Goal: Information Seeking & Learning: Learn about a topic

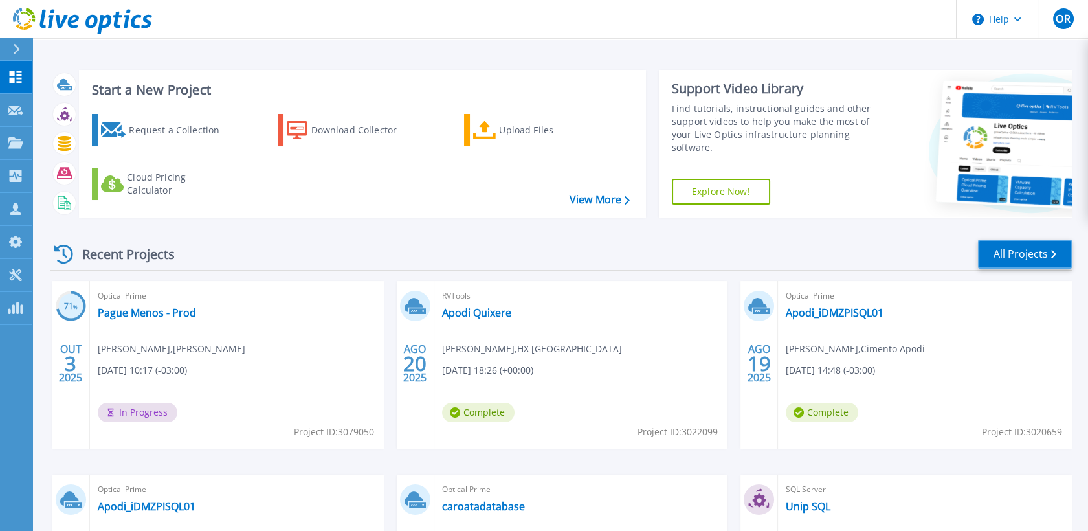
click at [1038, 249] on link "All Projects" at bounding box center [1025, 254] width 94 height 29
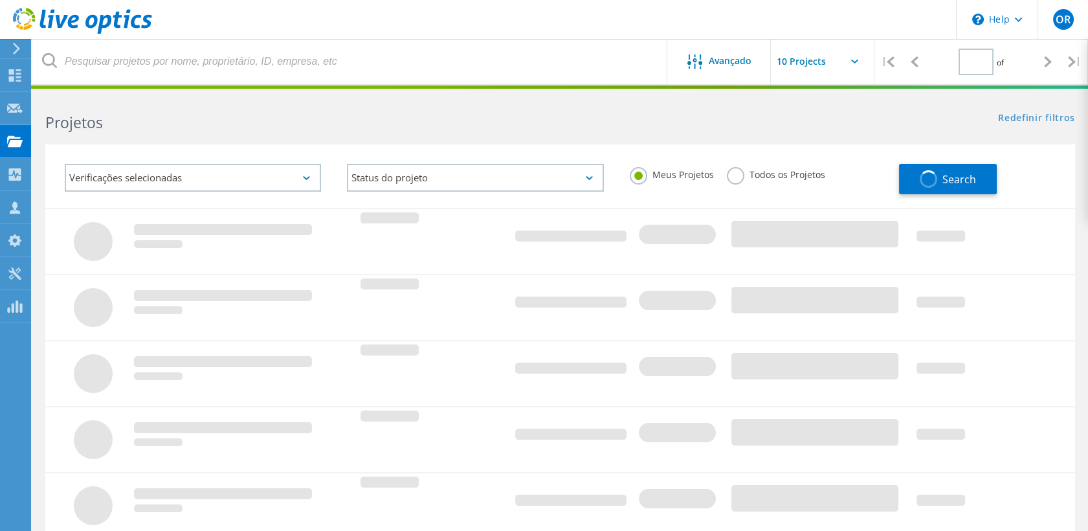
type input "1"
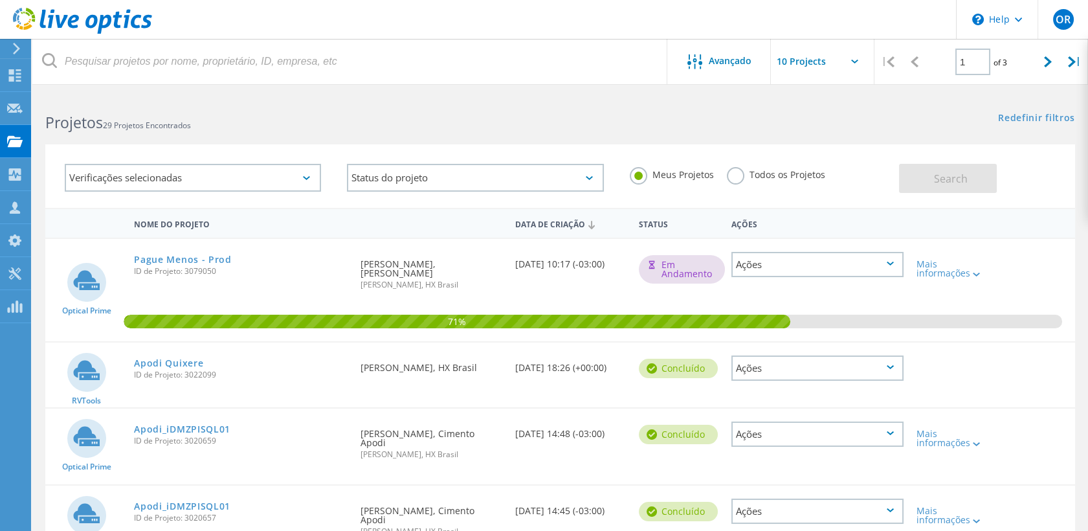
click at [739, 171] on label "Todos os Projetos" at bounding box center [776, 173] width 98 height 12
click at [0, 0] on input "Todos os Projetos" at bounding box center [0, 0] width 0 height 0
click at [1001, 198] on div "Verificações selecionadas Status do projeto Em andamento Concluído Publicado em…" at bounding box center [560, 175] width 1030 height 63
click at [964, 168] on button "Search" at bounding box center [948, 178] width 98 height 29
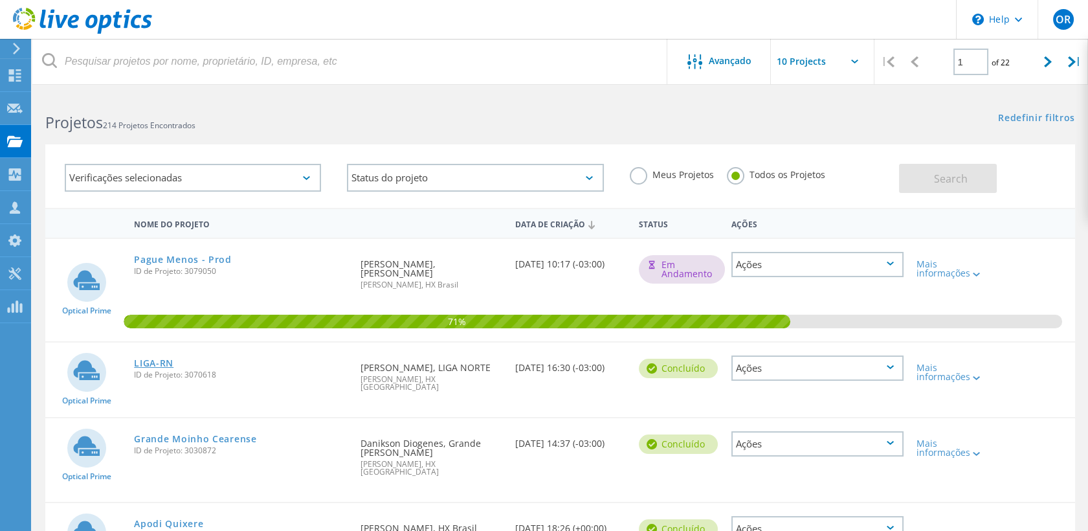
click at [145, 359] on link "LIGA-RN" at bounding box center [153, 363] width 39 height 9
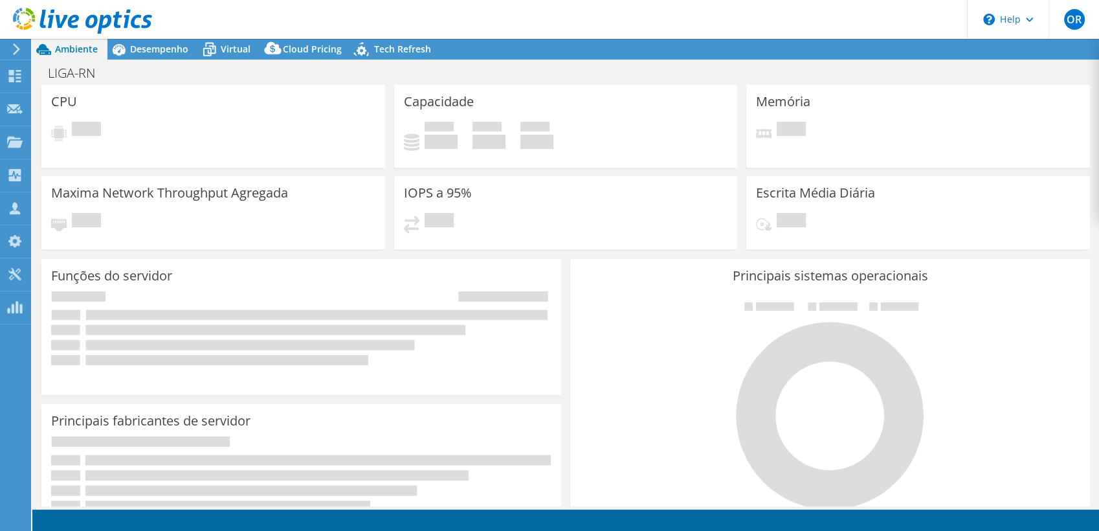
select select "USD"
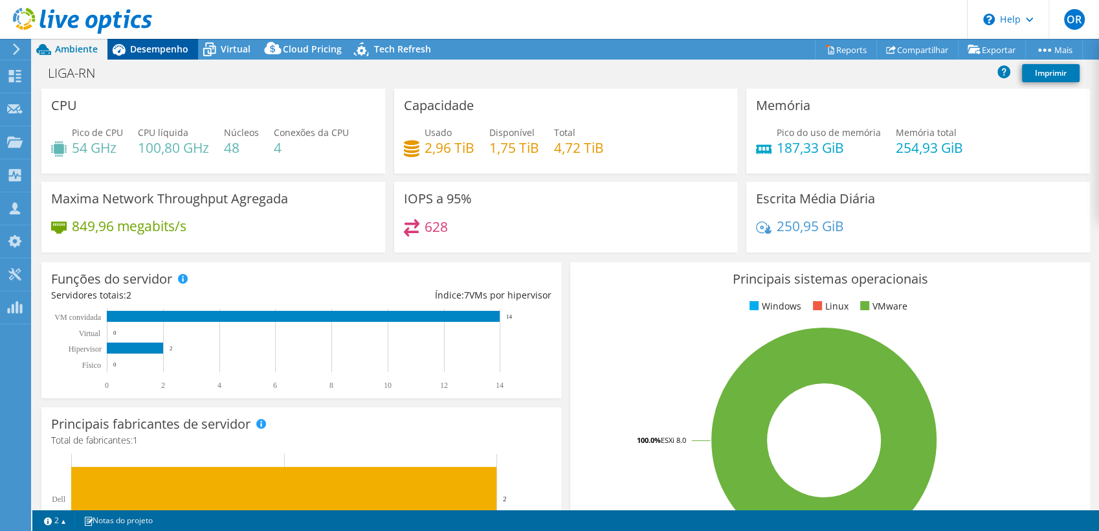
click at [140, 47] on span "Desempenho" at bounding box center [159, 49] width 58 height 12
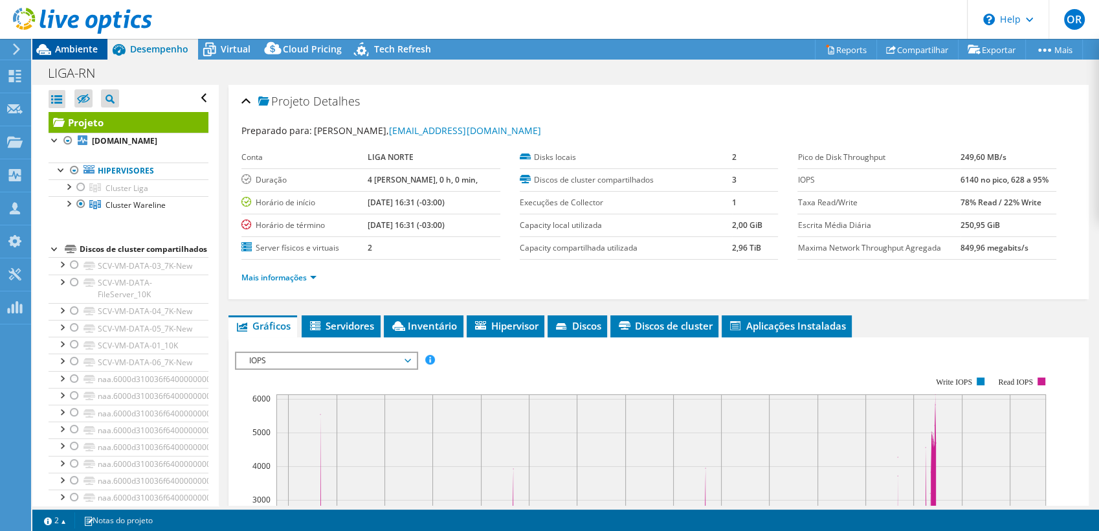
click at [68, 47] on span "Ambiente" at bounding box center [76, 49] width 43 height 12
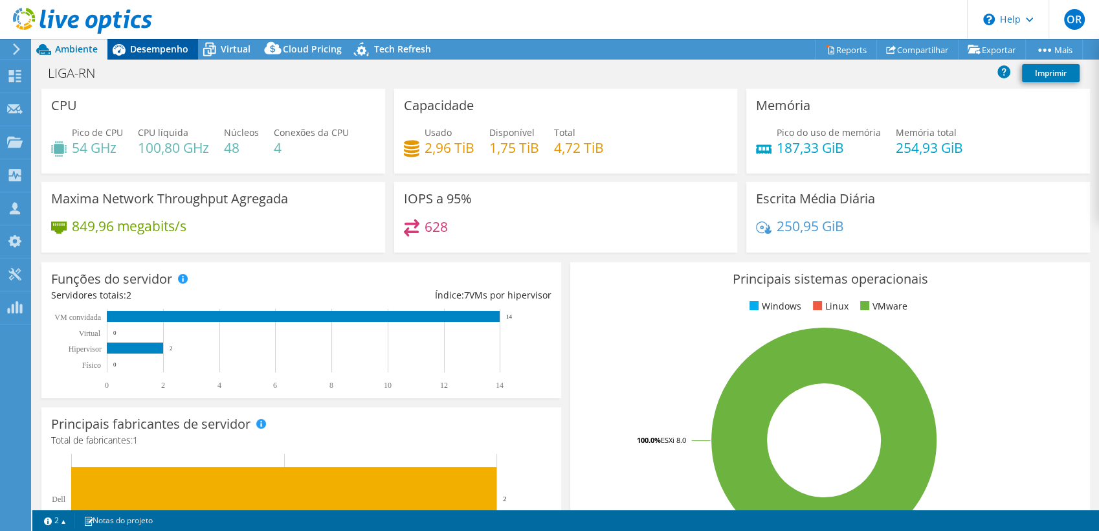
click at [142, 47] on span "Desempenho" at bounding box center [159, 49] width 58 height 12
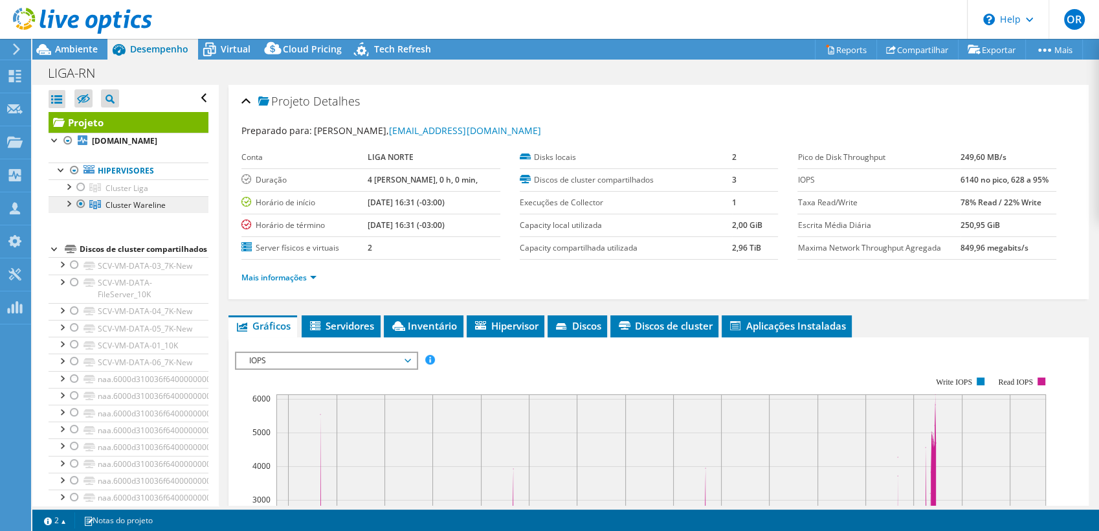
click at [132, 209] on span "Cluster Wareline" at bounding box center [136, 204] width 60 height 11
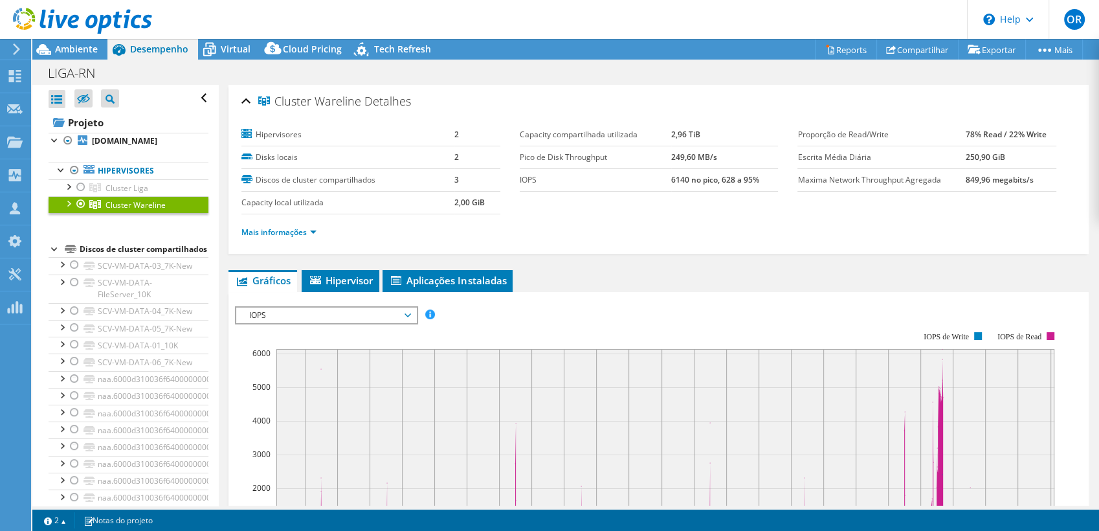
scroll to position [144, 0]
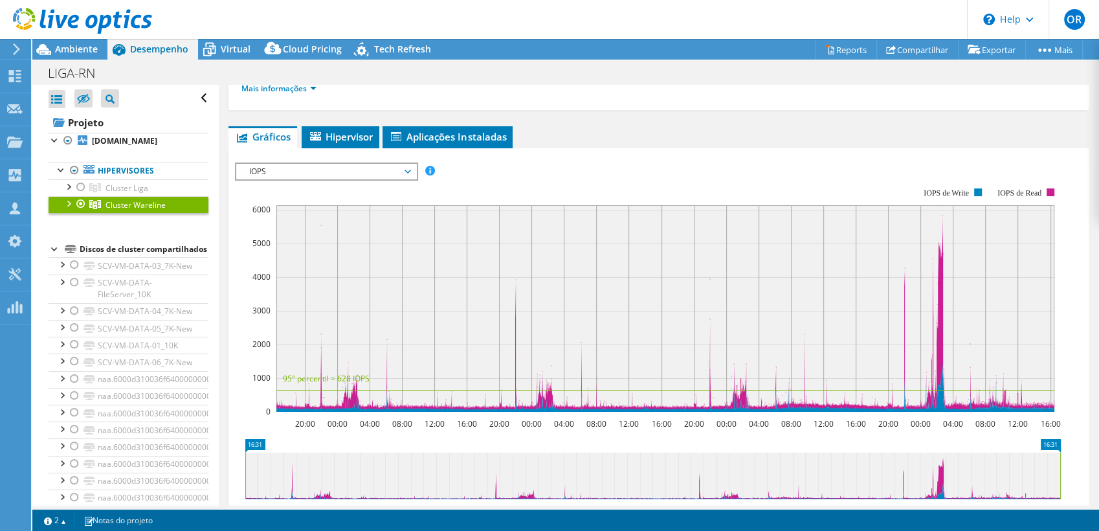
click at [327, 164] on span "IOPS" at bounding box center [326, 172] width 166 height 16
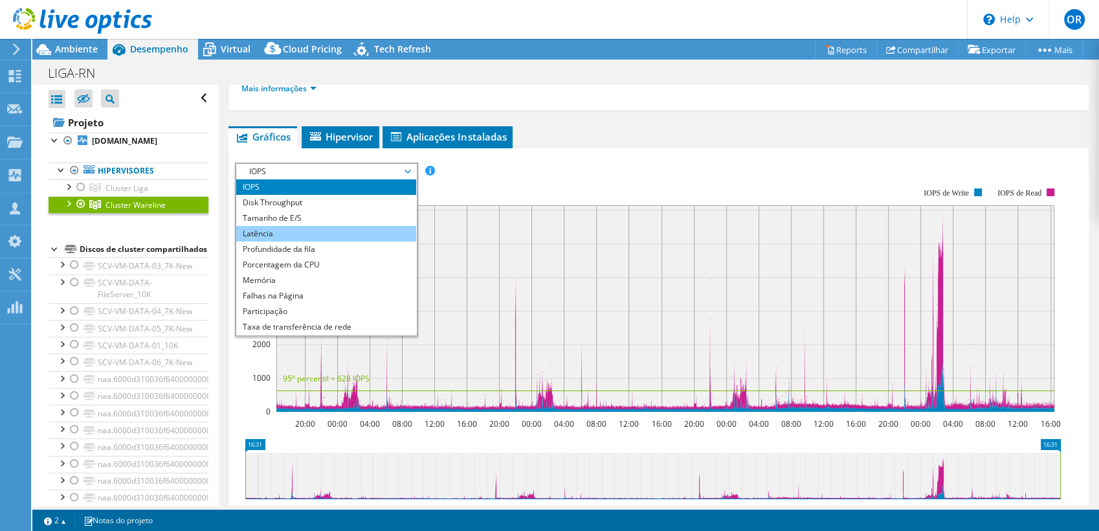
click at [329, 231] on li "Latência" at bounding box center [325, 234] width 179 height 16
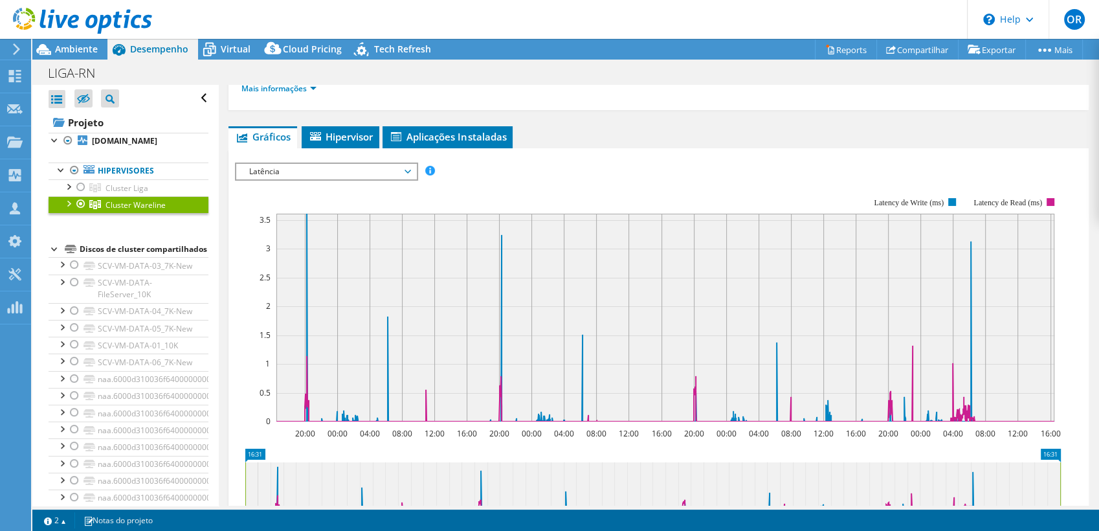
click at [392, 177] on span "Latência" at bounding box center [326, 172] width 166 height 16
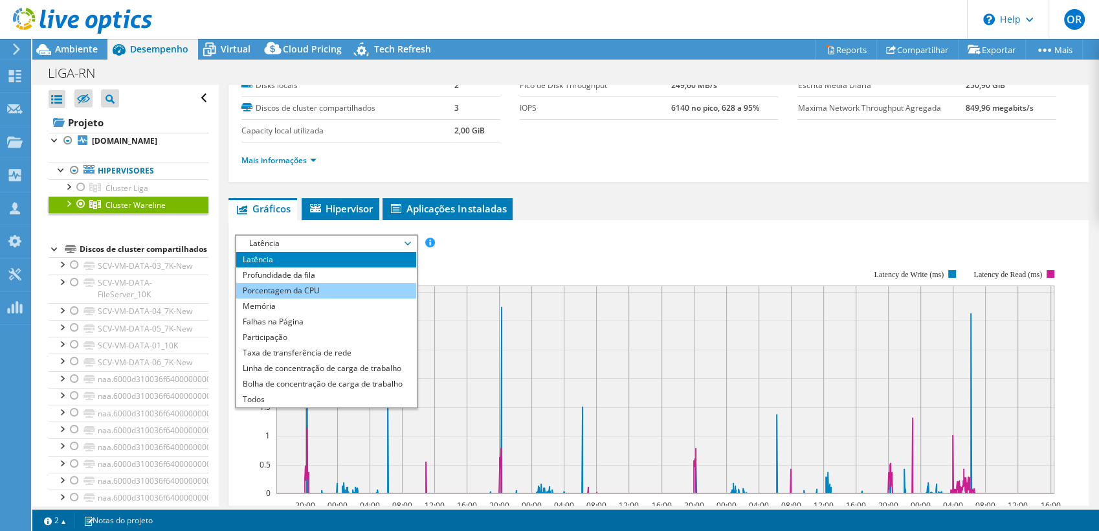
scroll to position [47, 0]
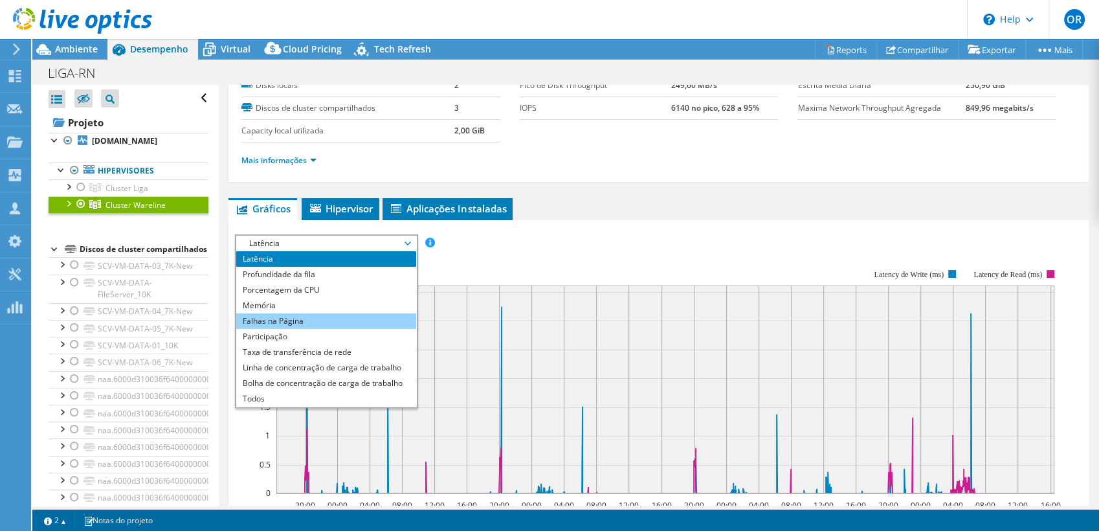
click at [347, 321] on li "Falhas na Página" at bounding box center [325, 321] width 179 height 16
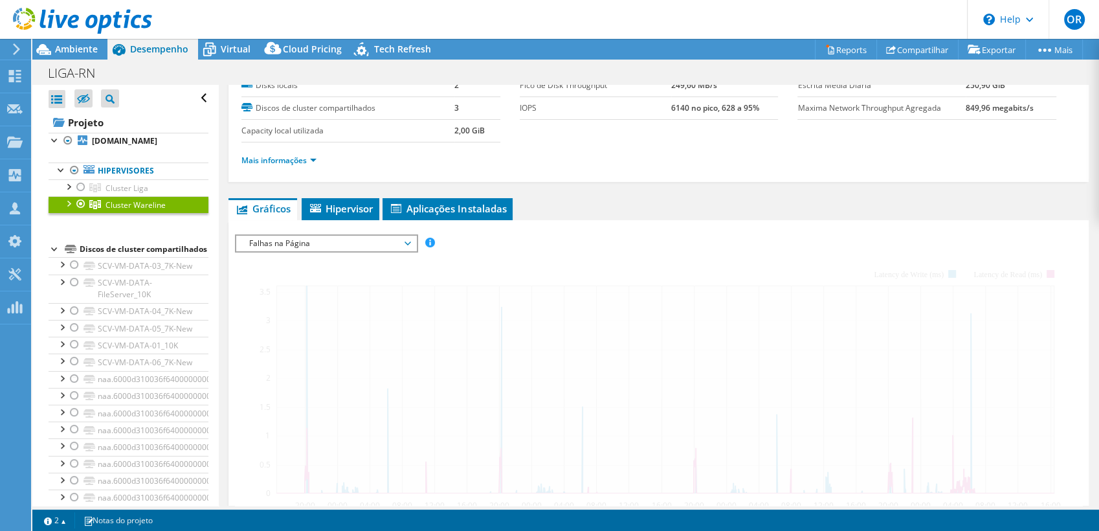
scroll to position [144, 0]
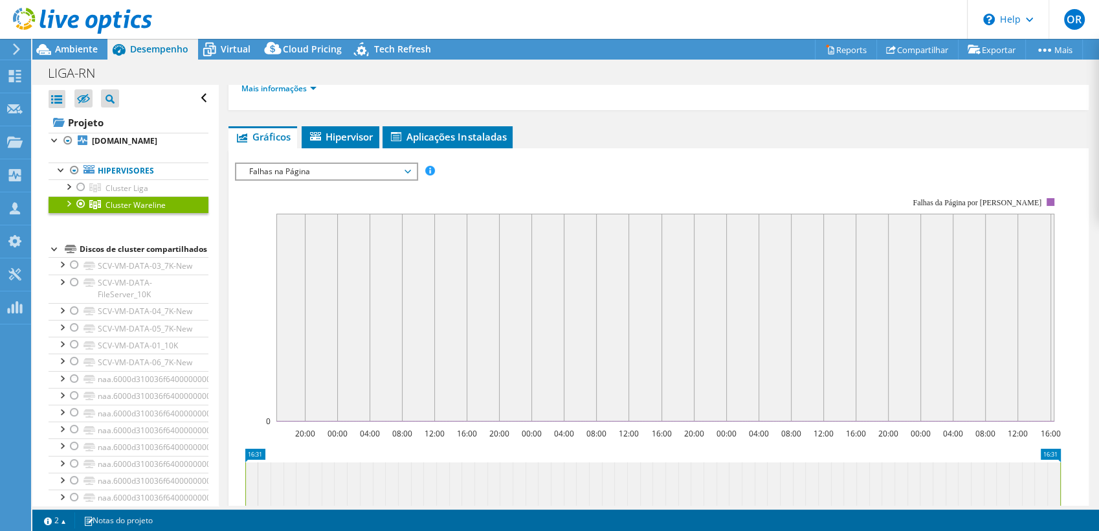
click at [386, 171] on span "Falhas na Página" at bounding box center [326, 172] width 166 height 16
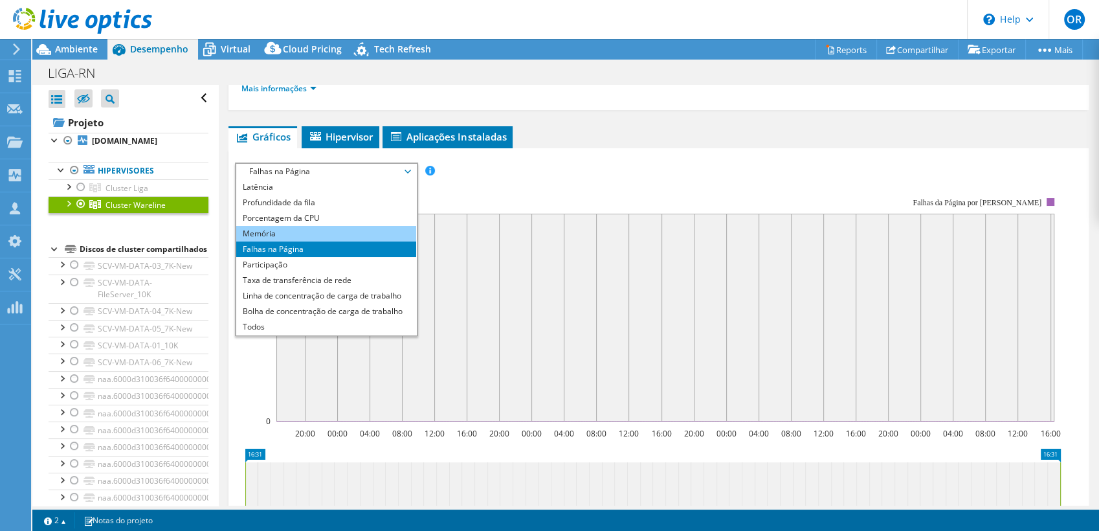
click at [321, 231] on li "Memória" at bounding box center [325, 234] width 179 height 16
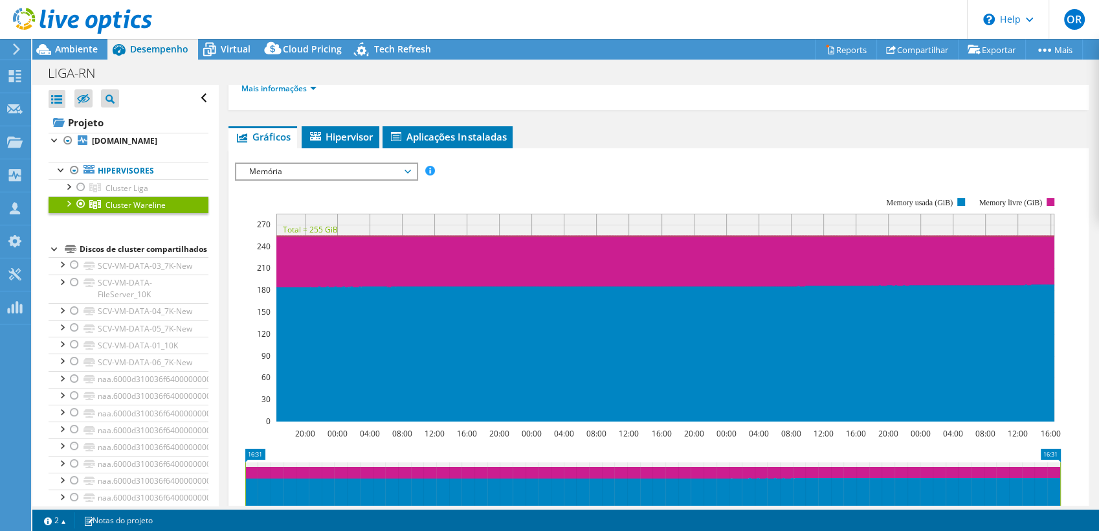
click at [397, 175] on span "Memória" at bounding box center [326, 172] width 166 height 16
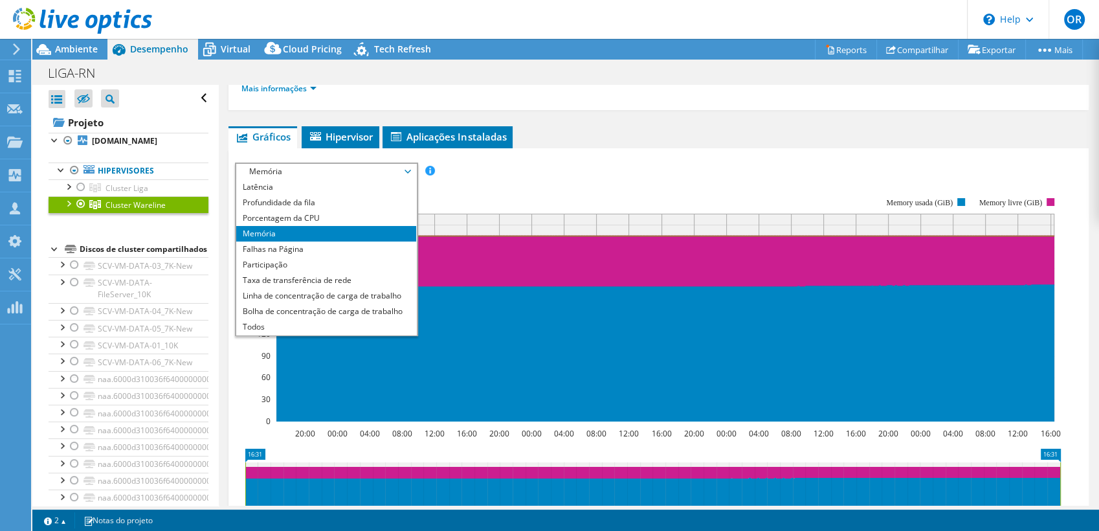
click at [397, 175] on span "Memória" at bounding box center [326, 172] width 166 height 16
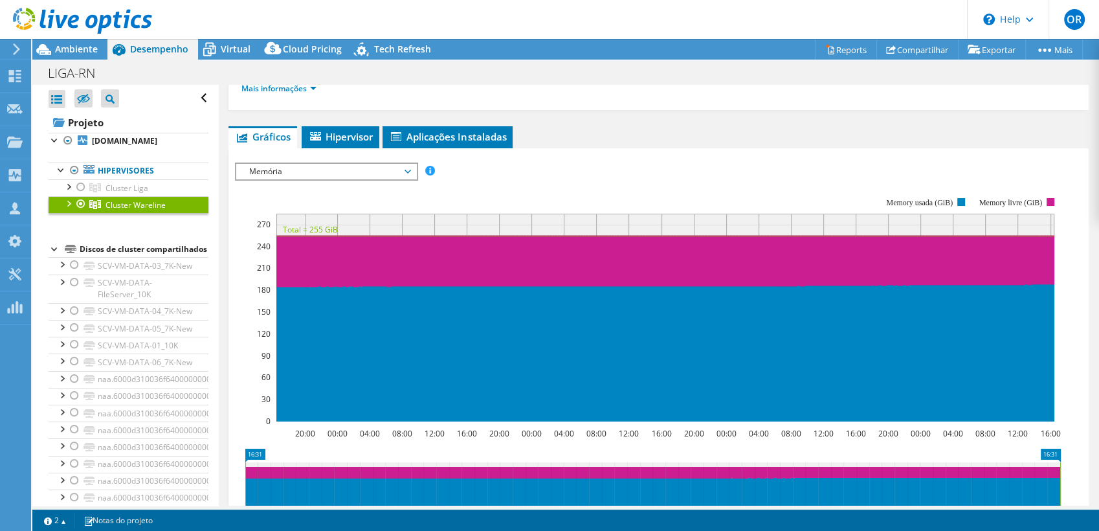
click at [68, 204] on div at bounding box center [67, 202] width 13 height 13
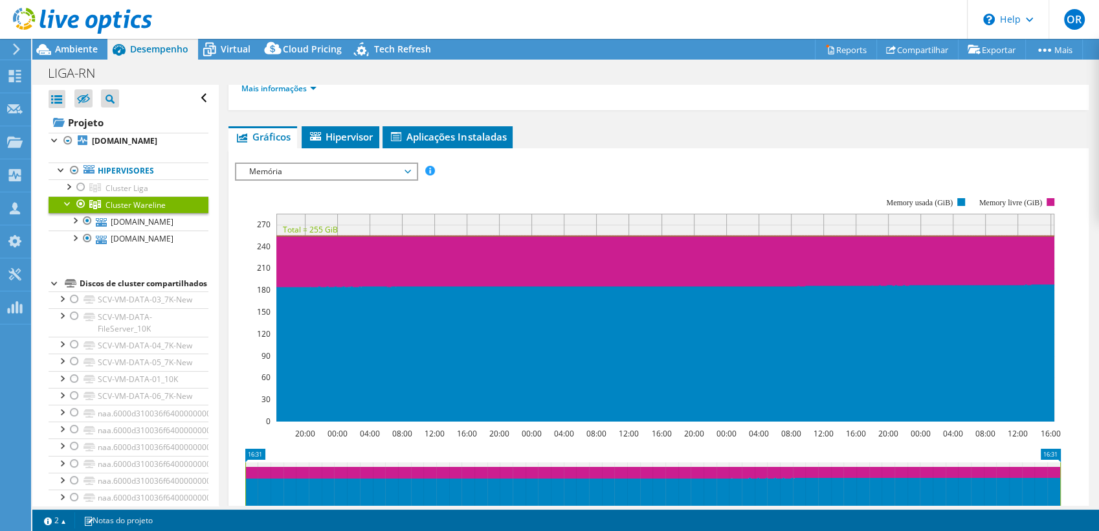
click at [404, 172] on span "Memória" at bounding box center [326, 172] width 166 height 16
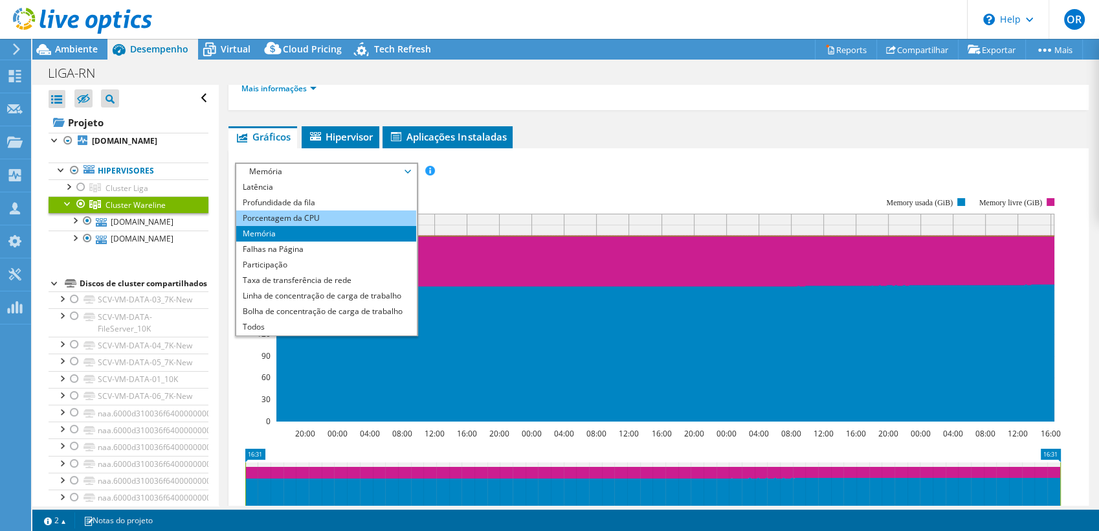
click at [350, 216] on li "Porcentagem da CPU" at bounding box center [325, 218] width 179 height 16
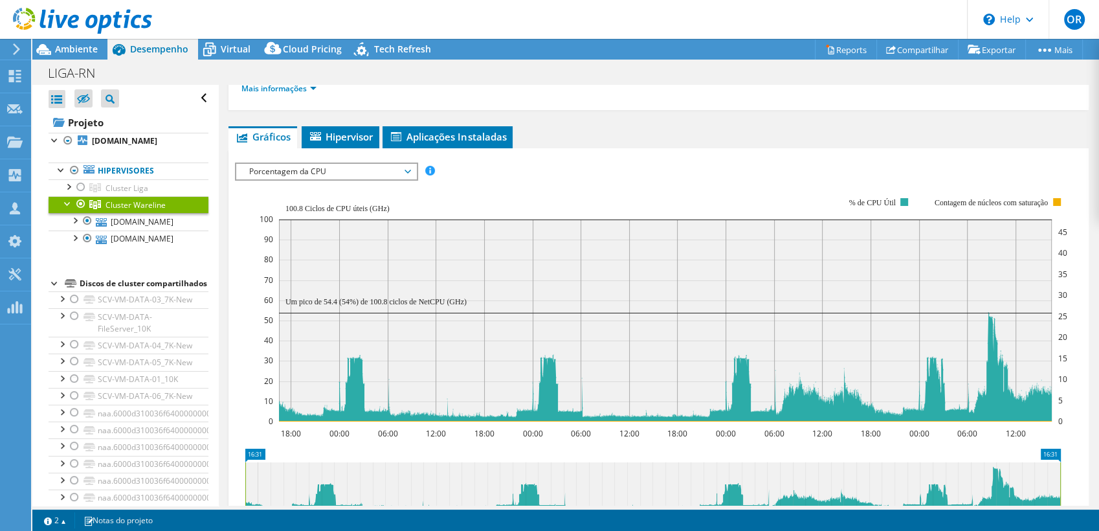
click at [390, 167] on span "Porcentagem da CPU" at bounding box center [326, 172] width 166 height 16
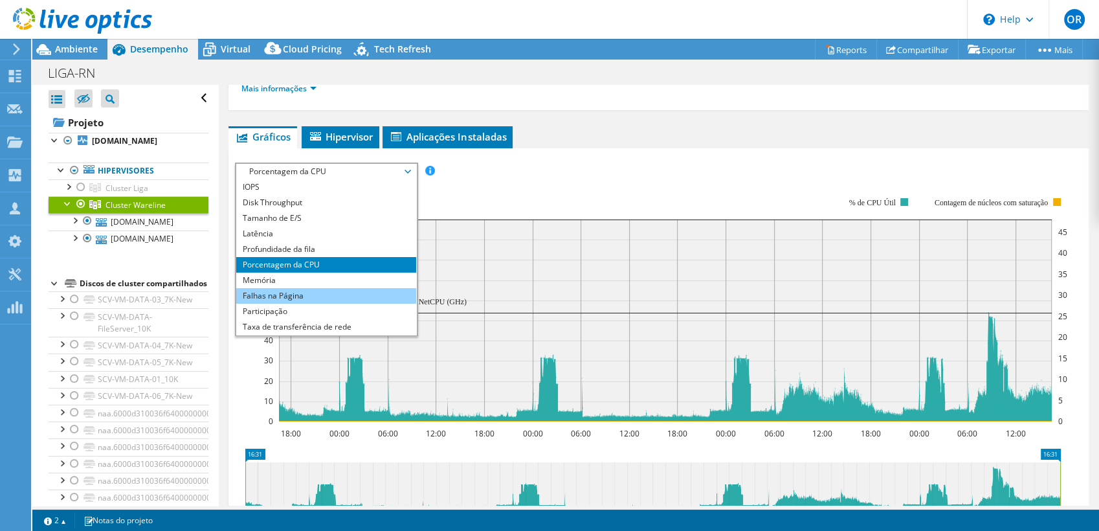
scroll to position [47, 0]
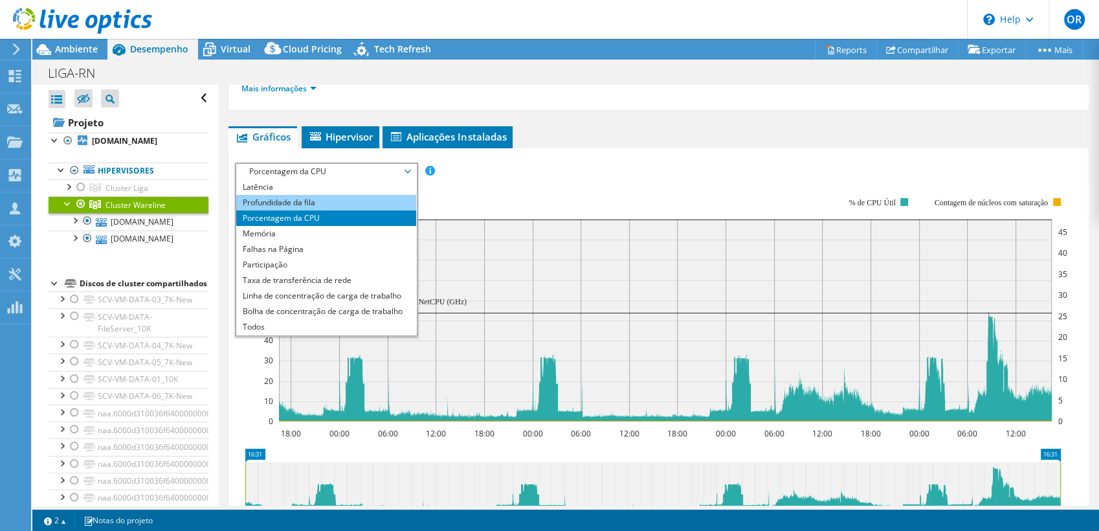
click at [346, 197] on li "Profundidade da fila" at bounding box center [325, 203] width 179 height 16
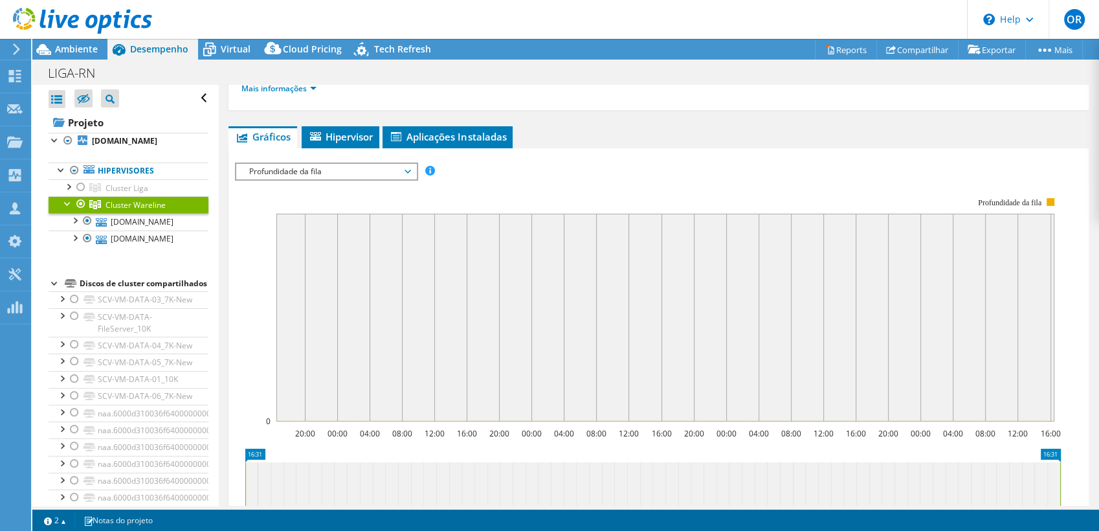
click at [376, 168] on span "Profundidade da fila" at bounding box center [326, 172] width 166 height 16
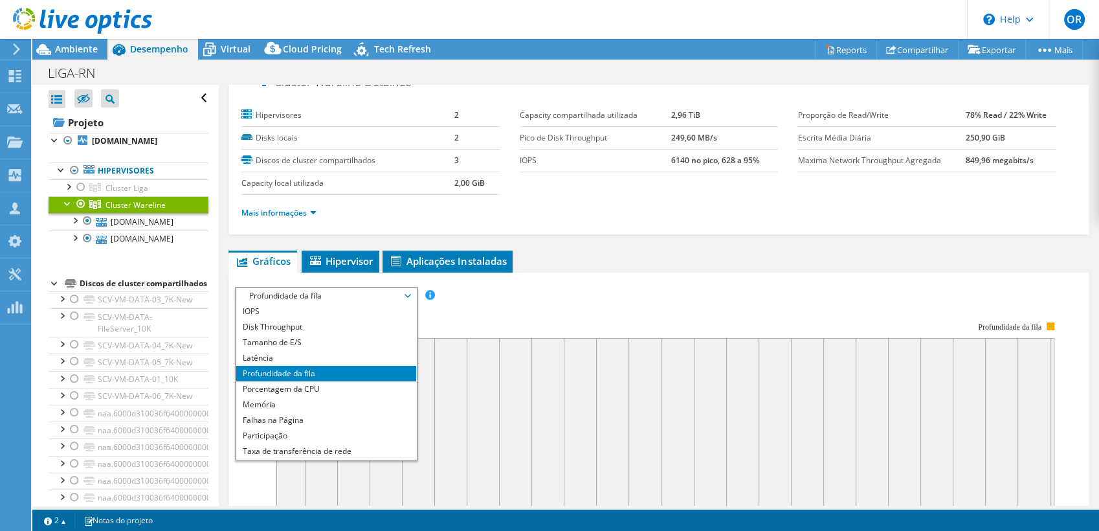
scroll to position [0, 0]
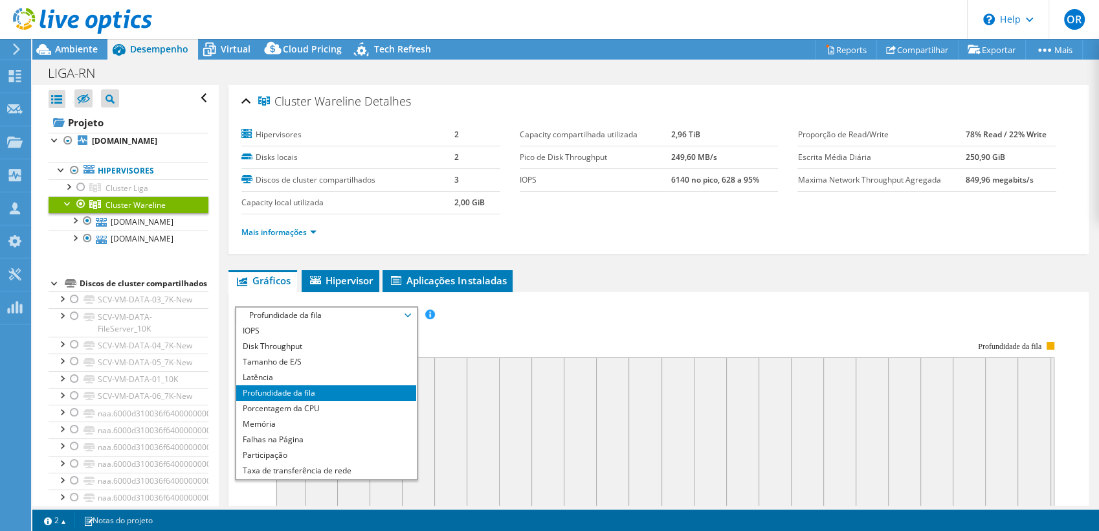
click at [409, 312] on span "Profundidade da fila" at bounding box center [326, 315] width 166 height 16
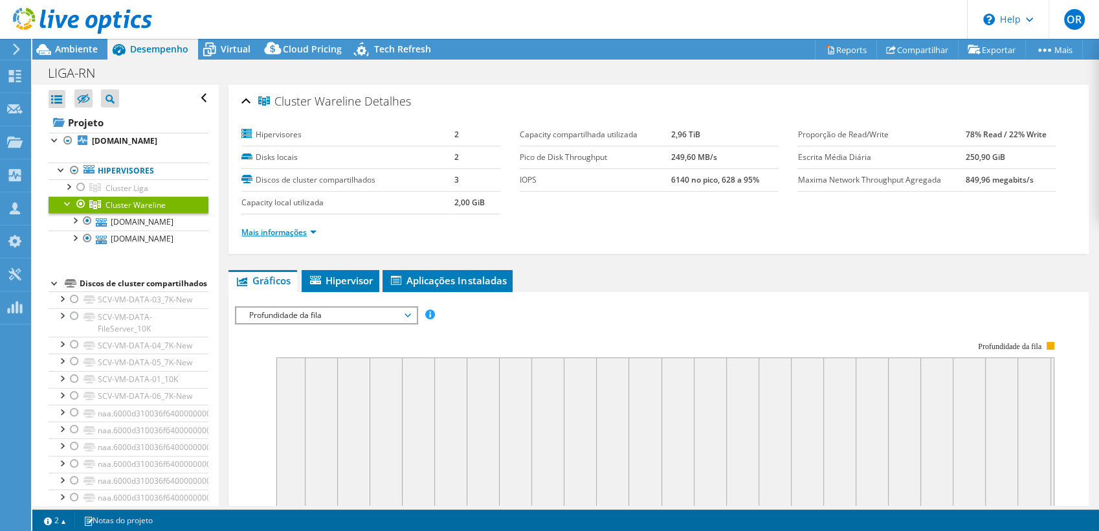
click at [309, 230] on link "Mais informações" at bounding box center [278, 232] width 75 height 11
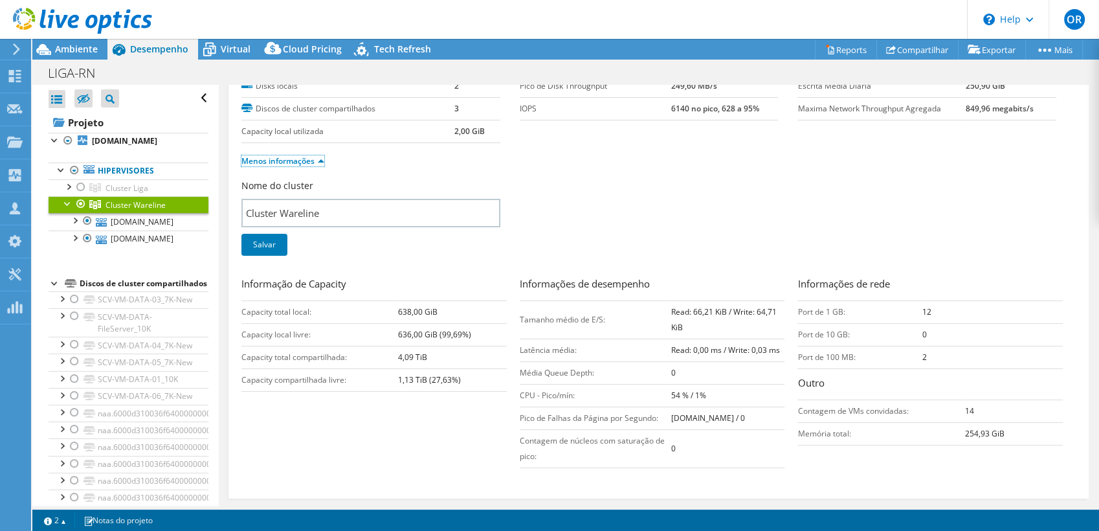
scroll to position [72, 0]
click at [396, 158] on ul "Menos informações" at bounding box center [658, 158] width 834 height 17
click at [153, 186] on link "Cluster Liga" at bounding box center [129, 187] width 160 height 17
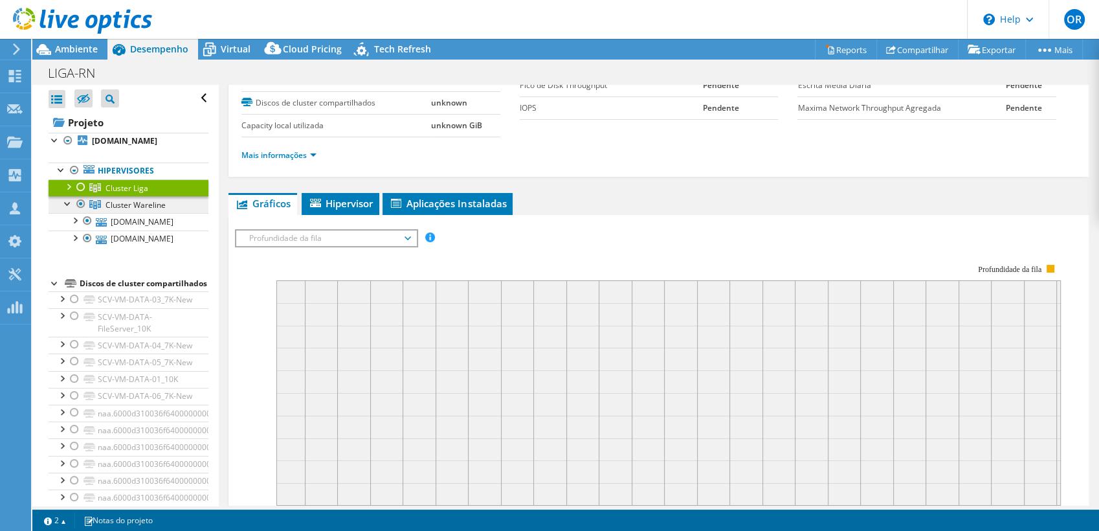
click at [128, 203] on span "Cluster Wareline" at bounding box center [136, 204] width 60 height 11
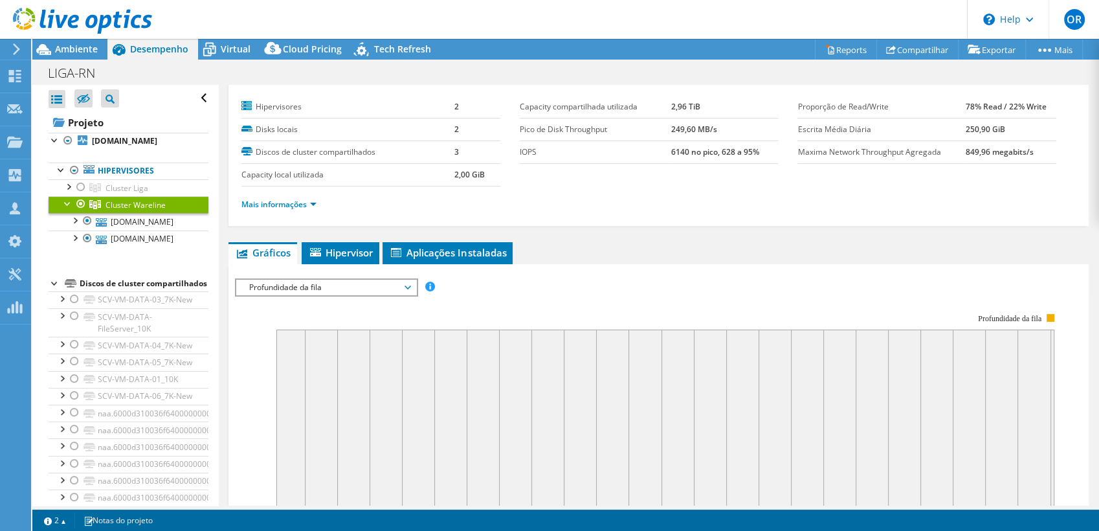
scroll to position [0, 0]
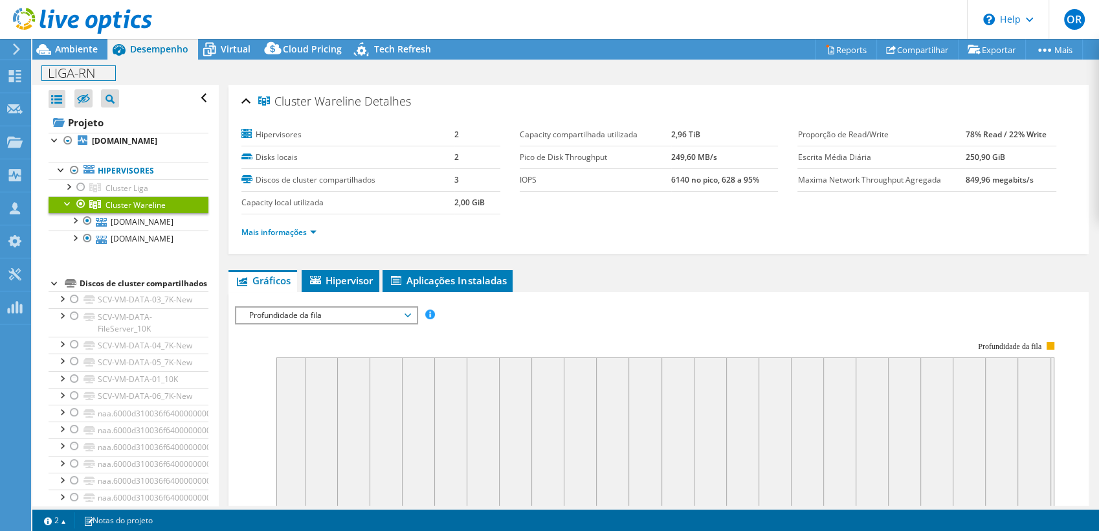
click at [76, 60] on div "LIGA-RN Imprimir" at bounding box center [565, 72] width 1067 height 25
click at [68, 46] on span "Ambiente" at bounding box center [76, 49] width 43 height 12
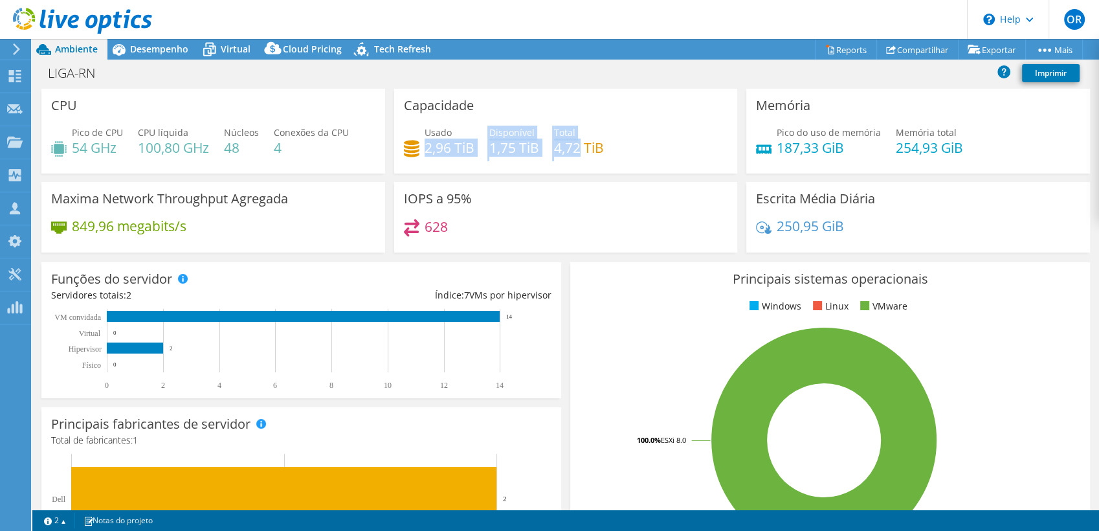
drag, startPoint x: 579, startPoint y: 151, endPoint x: 422, endPoint y: 151, distance: 156.7
click at [422, 151] on div "Usado 2,96 TiB Disponível 1,75 TiB Total 4,72 TiB" at bounding box center [566, 147] width 324 height 42
drag, startPoint x: 423, startPoint y: 151, endPoint x: 643, endPoint y: 183, distance: 223.0
click at [643, 183] on div "IOPS a 95% 628" at bounding box center [566, 217] width 344 height 71
drag, startPoint x: 550, startPoint y: 153, endPoint x: 597, endPoint y: 158, distance: 48.2
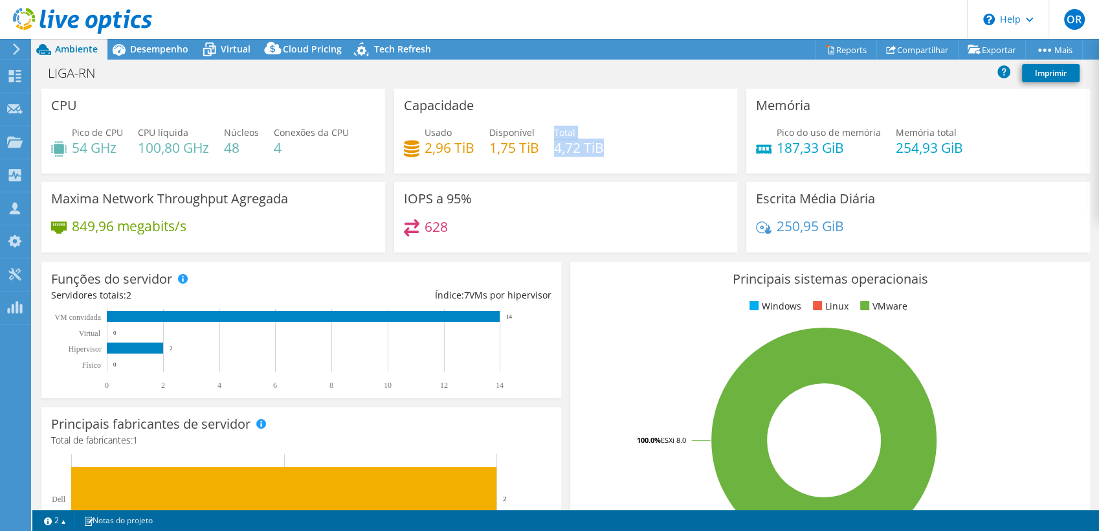
click at [597, 158] on div "Usado 2,96 TiB Disponível 1,75 TiB Total 4,72 TiB" at bounding box center [566, 147] width 324 height 42
drag, startPoint x: 597, startPoint y: 158, endPoint x: 594, endPoint y: 179, distance: 21.7
click at [594, 179] on div "Capacidade Usado 2,96 TiB Disponível 1,75 TiB Total 4,72 TiB" at bounding box center [566, 135] width 353 height 93
drag, startPoint x: 549, startPoint y: 151, endPoint x: 585, endPoint y: 157, distance: 36.0
click at [585, 157] on div "Usado 2,96 TiB Disponível 1,75 TiB Total 4,72 TiB" at bounding box center [566, 147] width 324 height 42
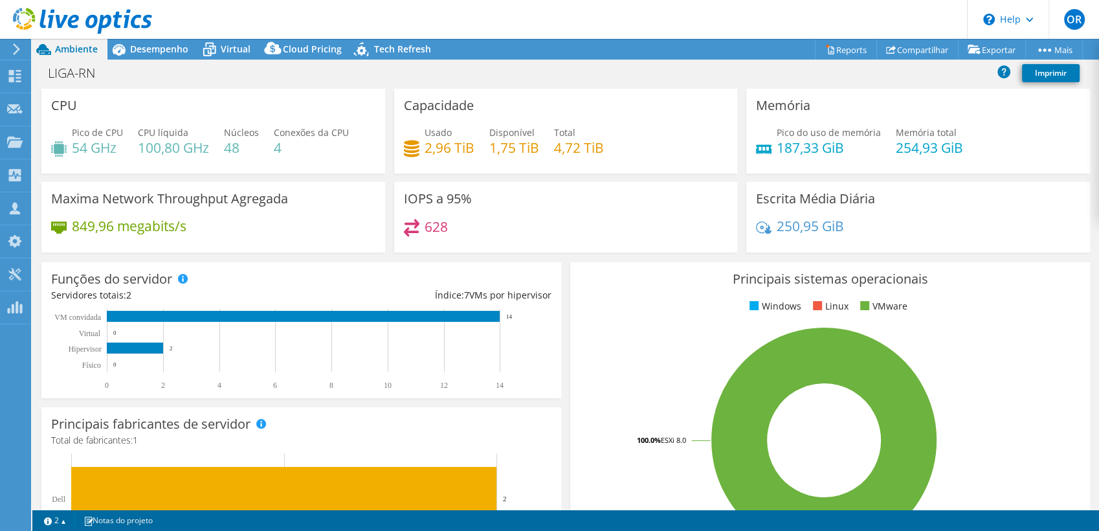
drag, startPoint x: 585, startPoint y: 157, endPoint x: 586, endPoint y: 194, distance: 36.9
click at [586, 194] on div "IOPS a 95% 628" at bounding box center [566, 217] width 344 height 71
click at [166, 49] on span "Desempenho" at bounding box center [159, 49] width 58 height 12
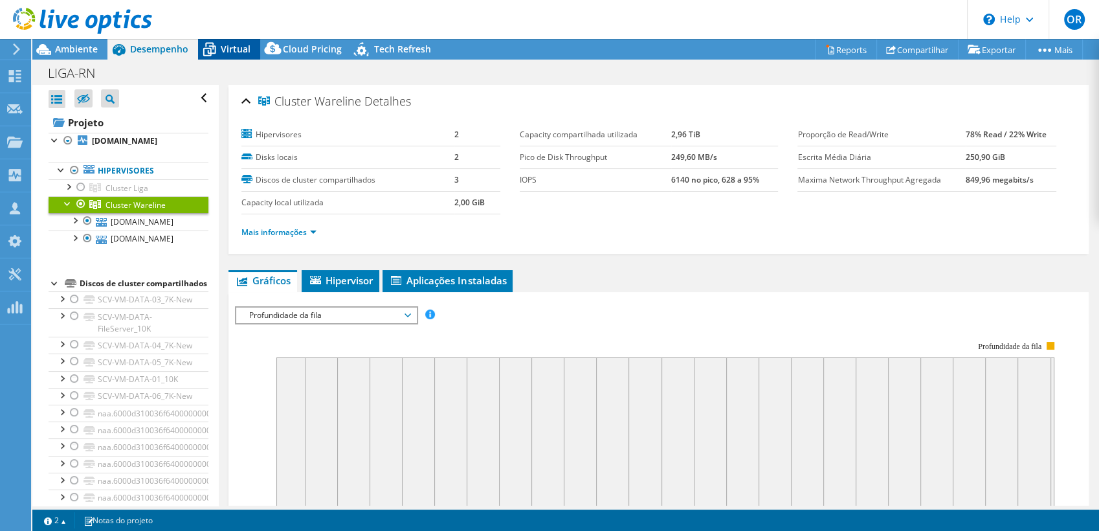
click at [225, 46] on span "Virtual" at bounding box center [236, 49] width 30 height 12
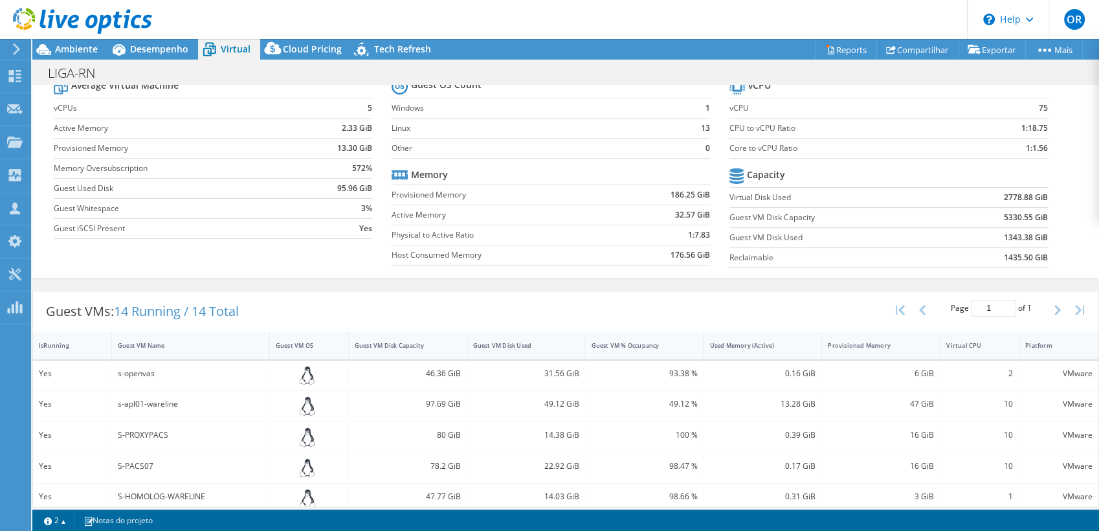
scroll to position [72, 0]
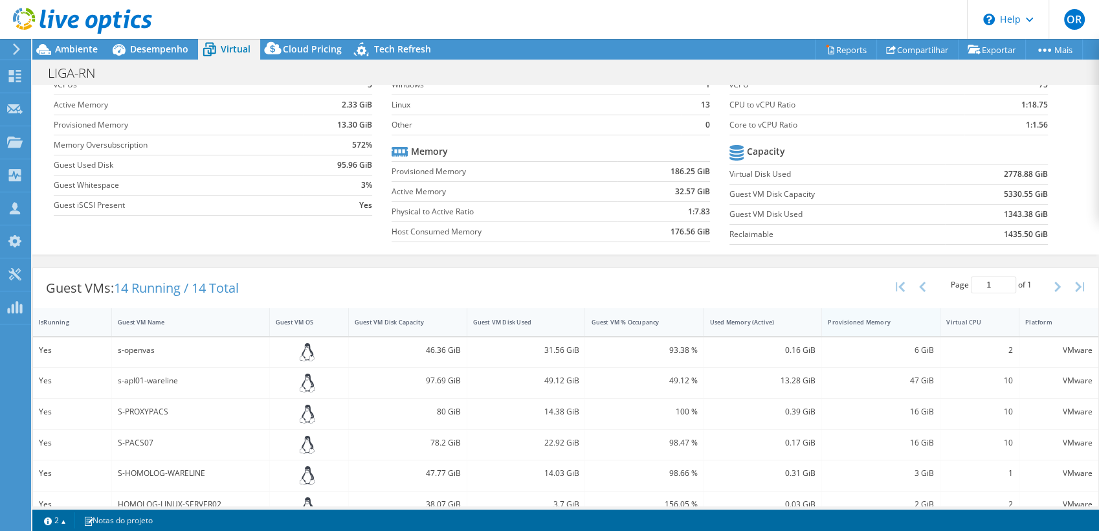
click at [880, 320] on div "Provisioned Memory" at bounding box center [873, 322] width 91 height 8
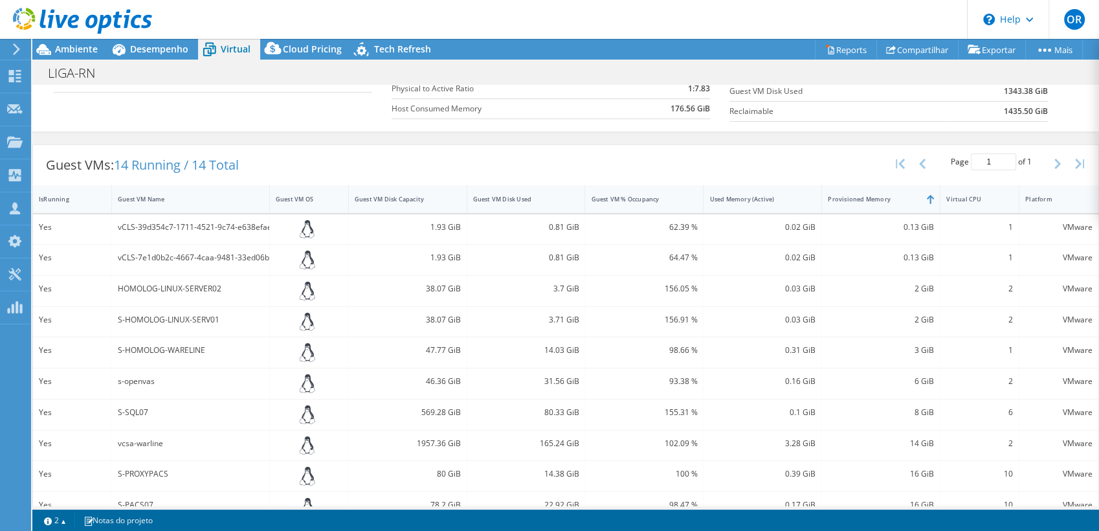
scroll to position [216, 0]
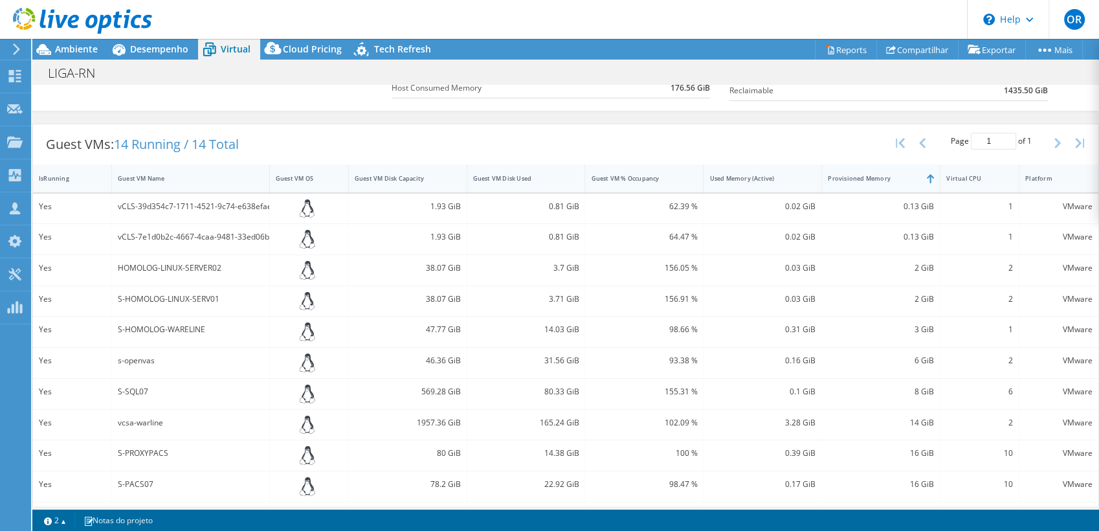
click at [865, 188] on div "Provisioned Memory" at bounding box center [881, 178] width 118 height 28
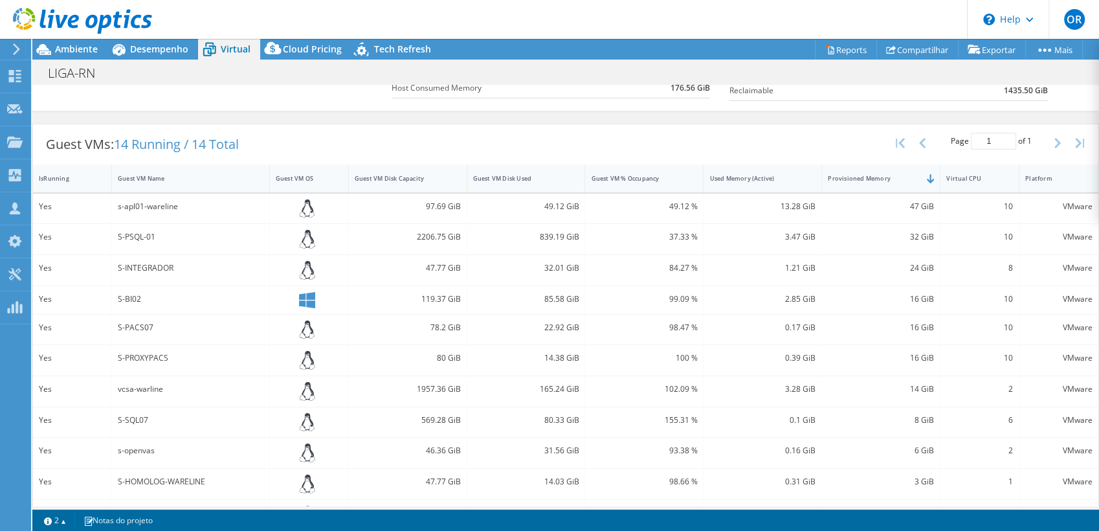
scroll to position [0, 0]
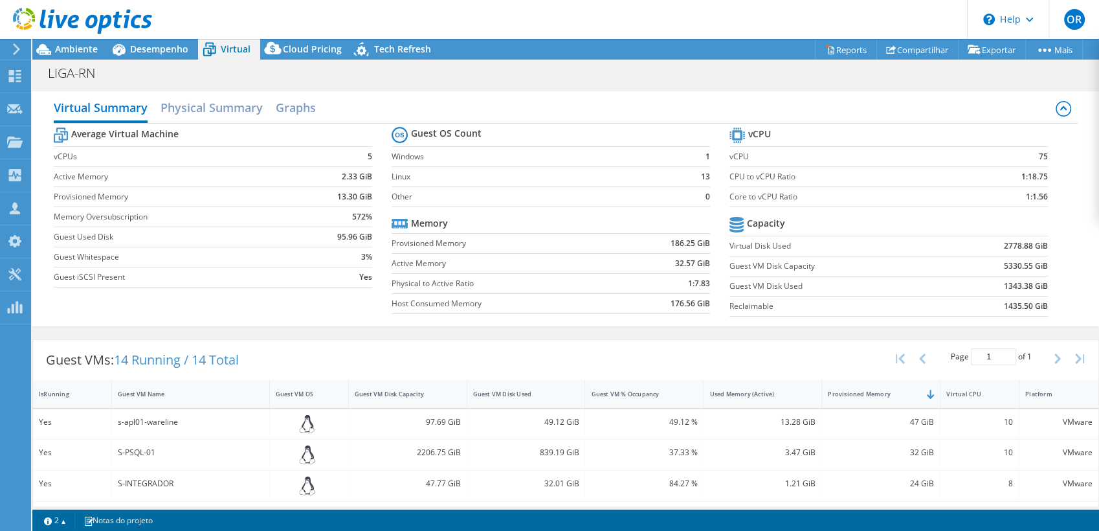
click at [77, 25] on use at bounding box center [82, 21] width 139 height 26
